Goal: Navigation & Orientation: Find specific page/section

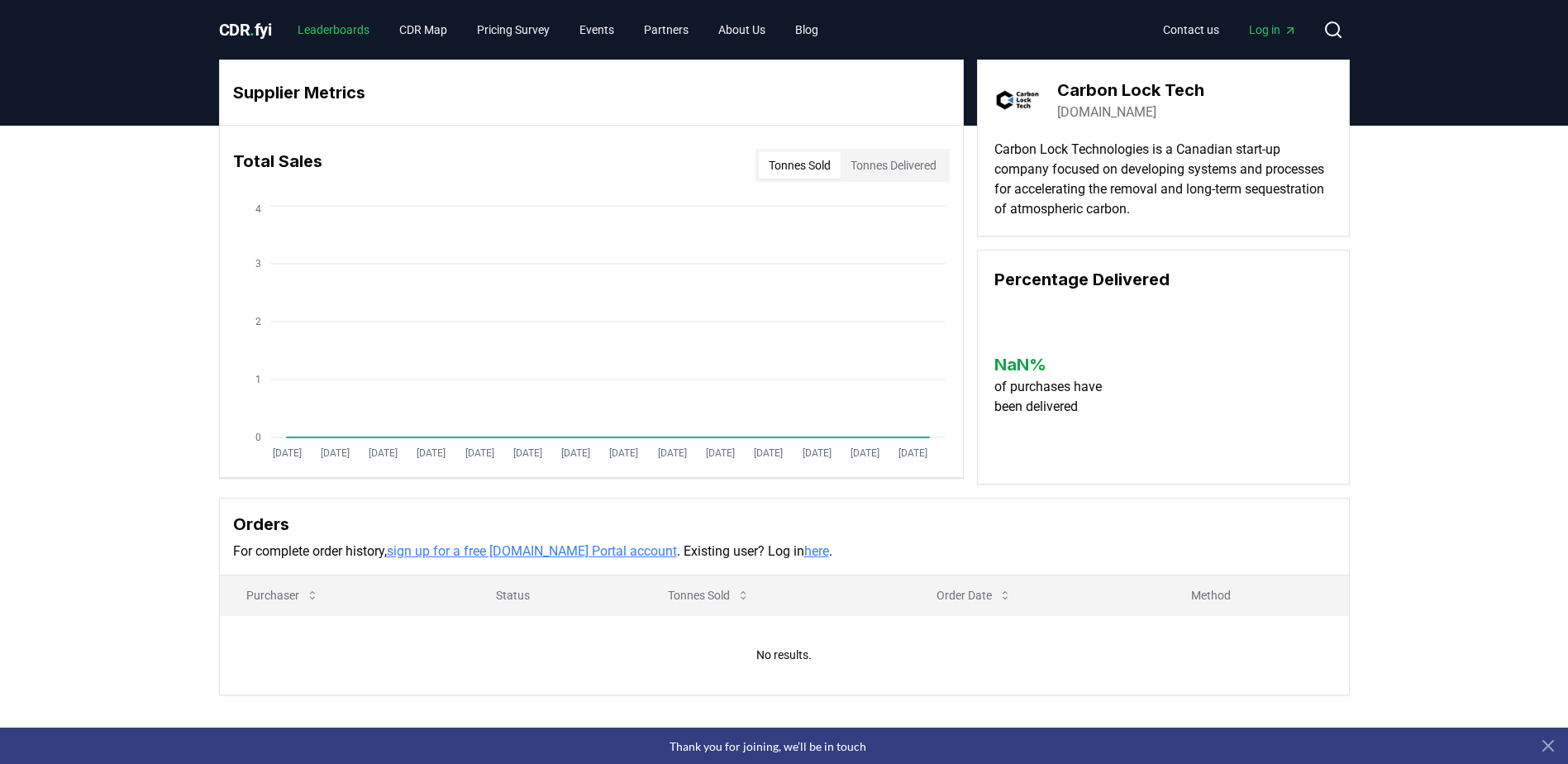
click at [347, 30] on link "Leaderboards" at bounding box center [333, 30] width 98 height 30
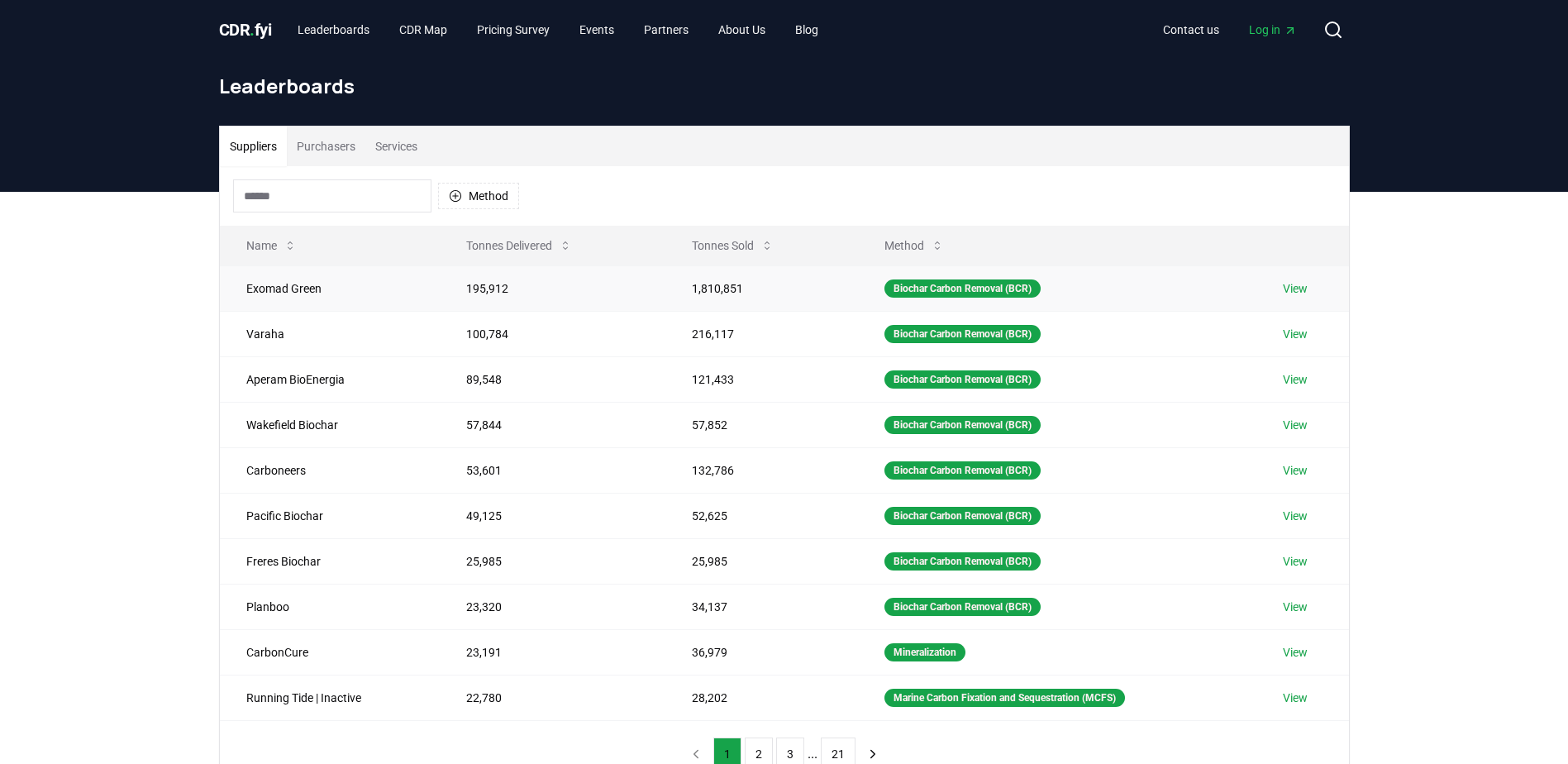
click at [1297, 286] on link "View" at bounding box center [1295, 288] width 25 height 17
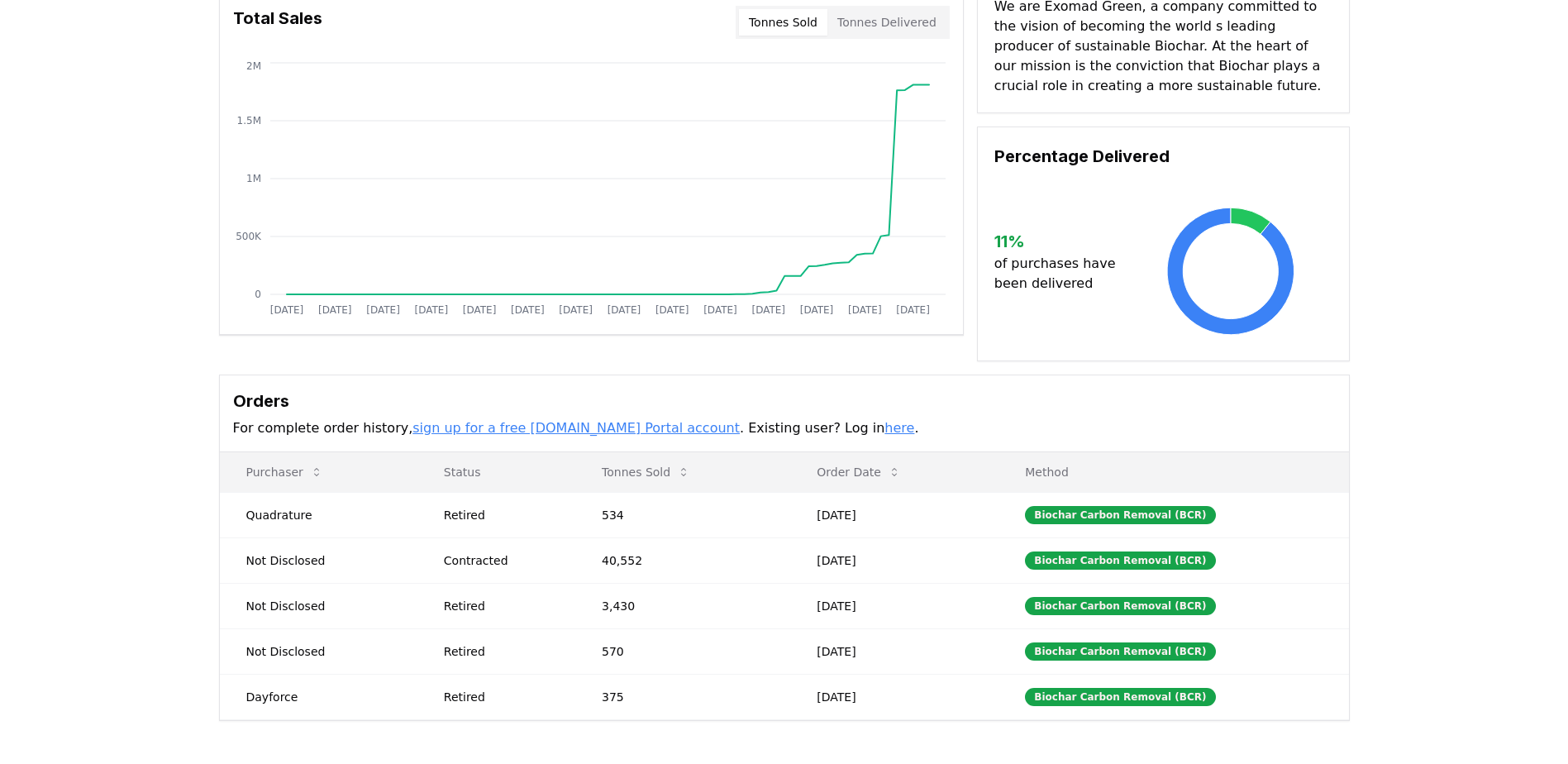
scroll to position [165, 0]
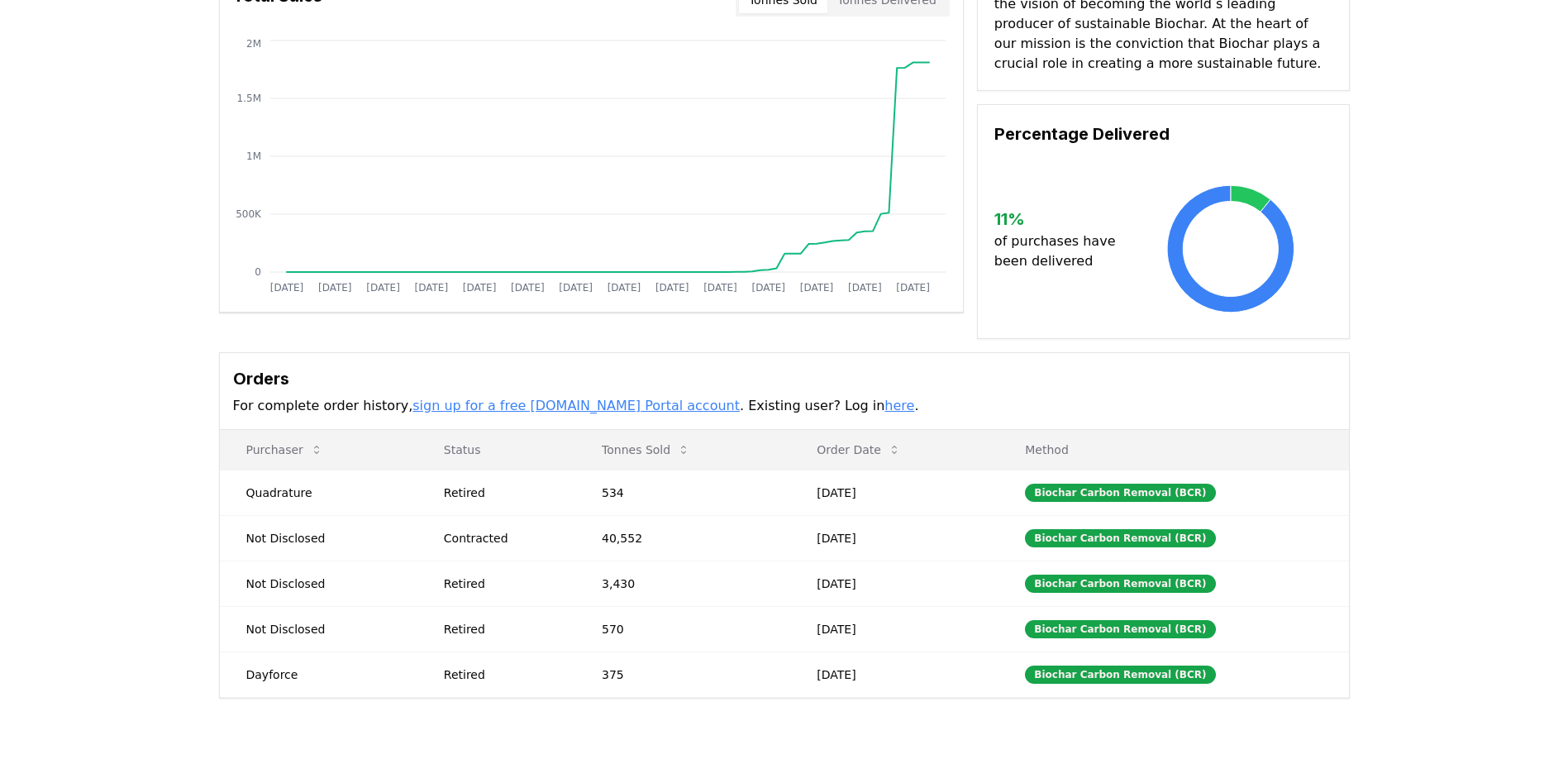
click at [526, 405] on link "sign up for a free [DOMAIN_NAME] Portal account" at bounding box center [576, 406] width 327 height 16
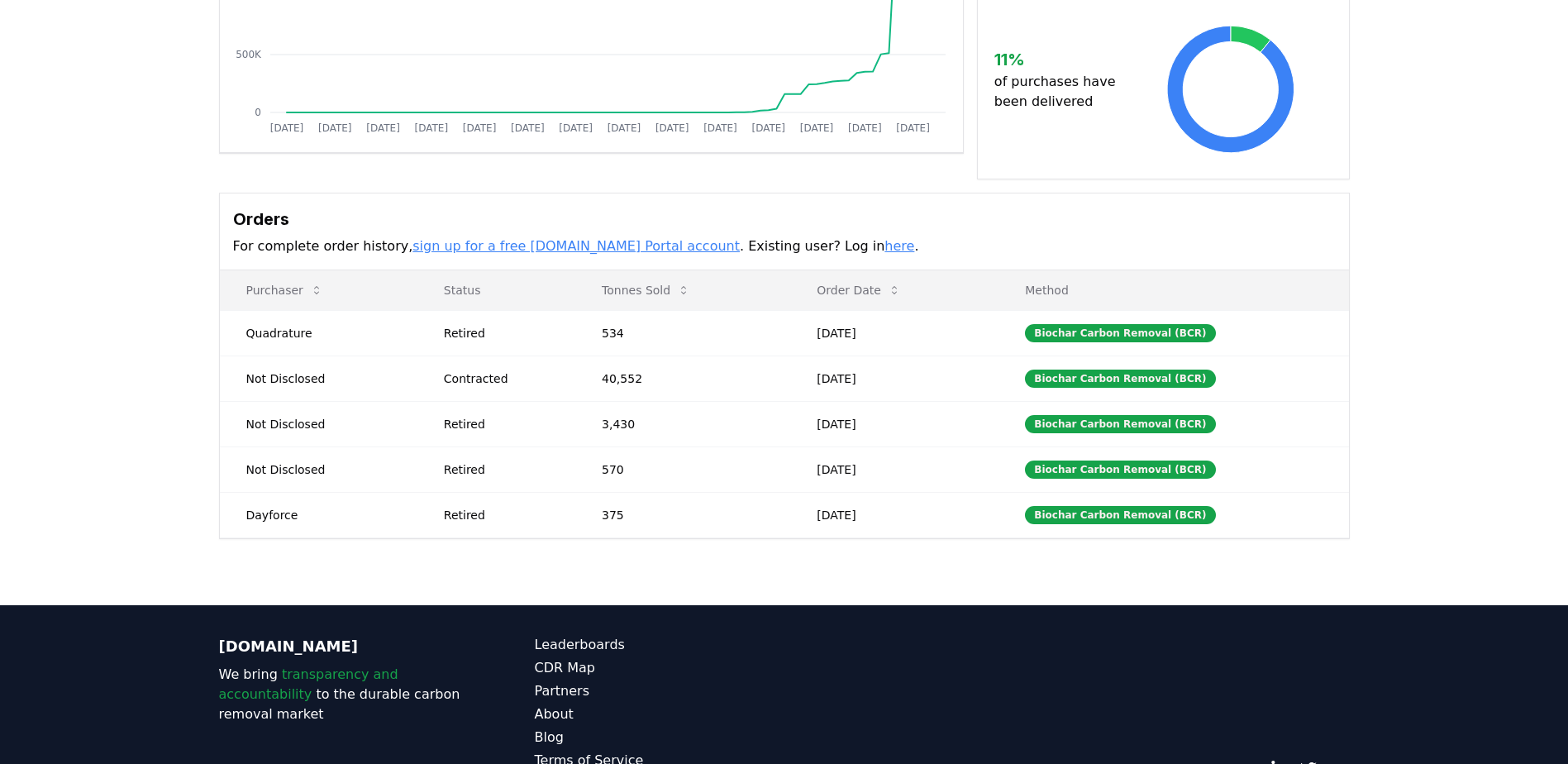
scroll to position [0, 0]
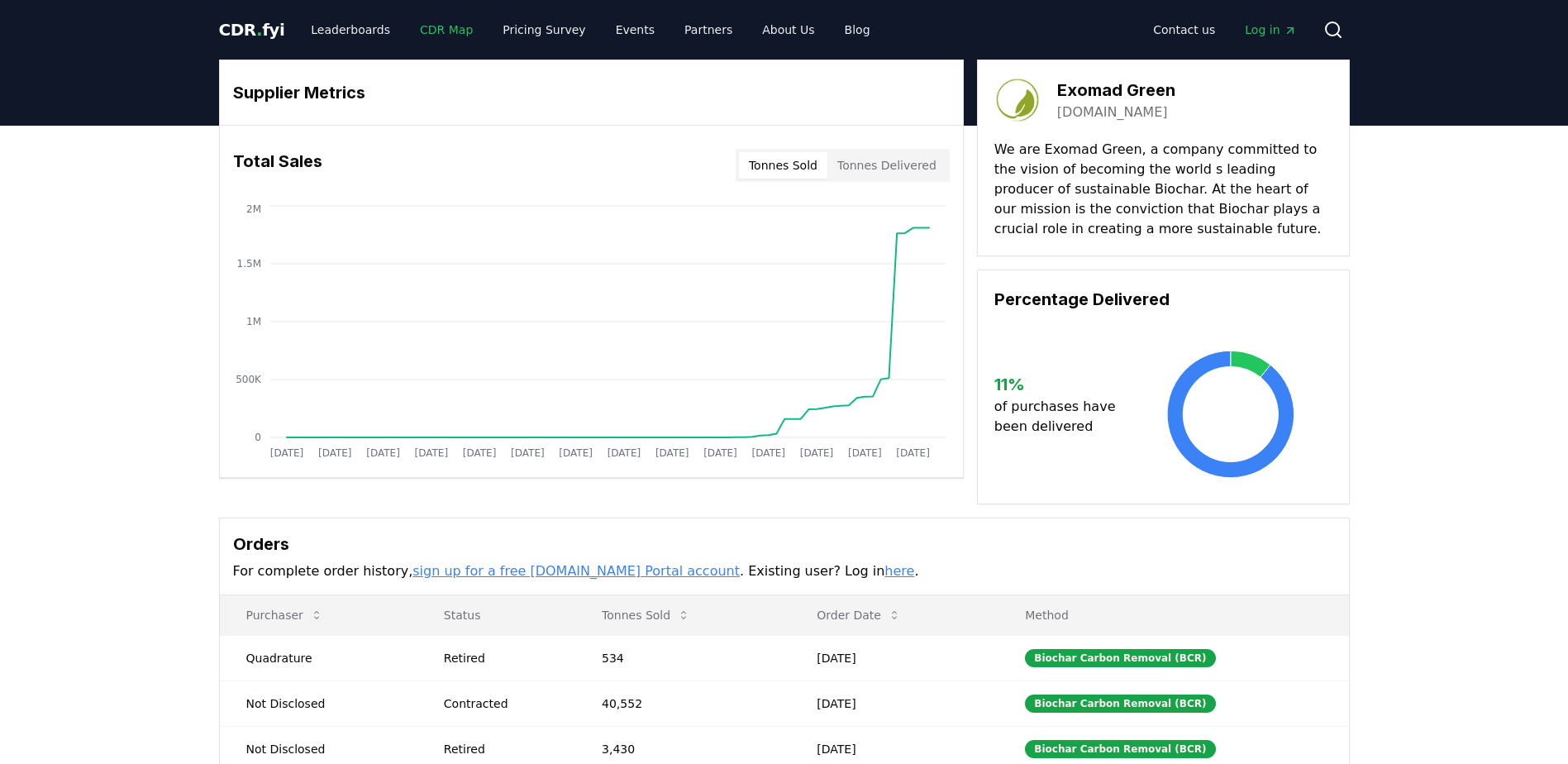
click at [435, 22] on link "CDR Map" at bounding box center [446, 30] width 80 height 30
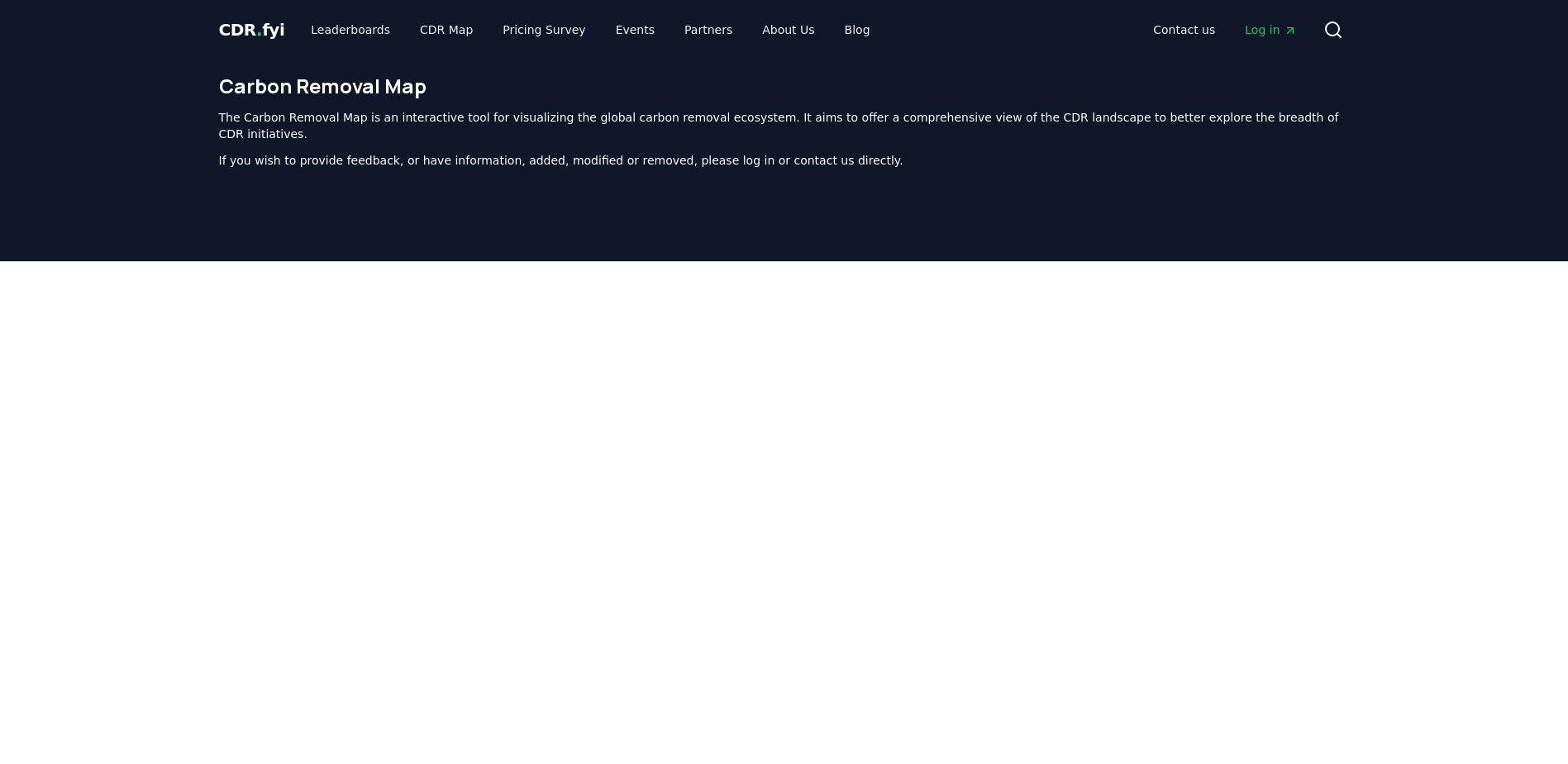
scroll to position [486, 0]
